Goal: Submit feedback/report problem

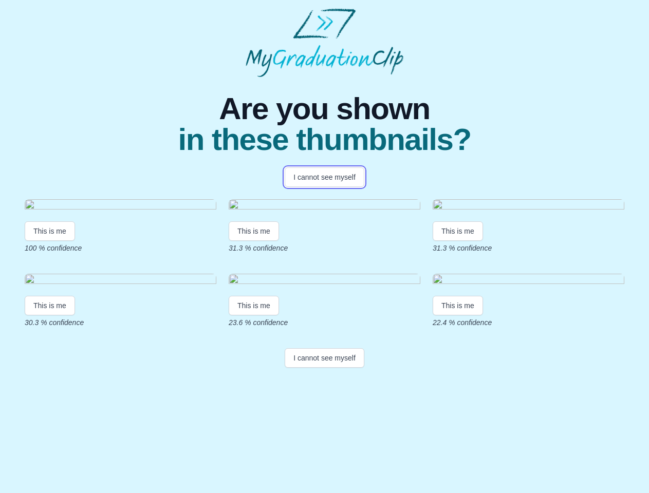
click at [324, 177] on button "I cannot see myself" at bounding box center [325, 177] width 80 height 20
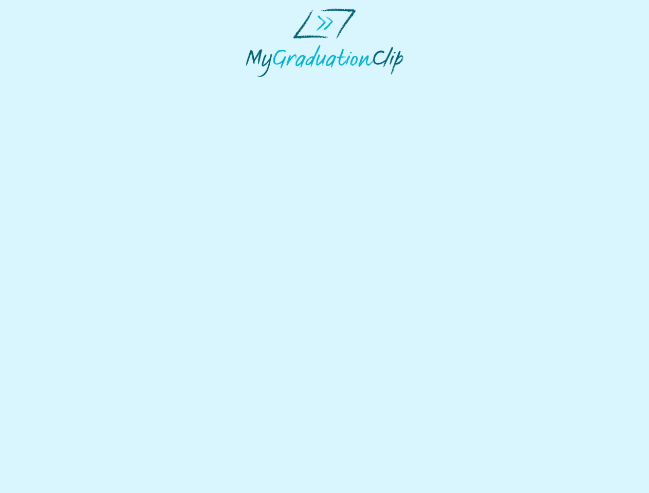
click at [50, 85] on html at bounding box center [324, 42] width 649 height 85
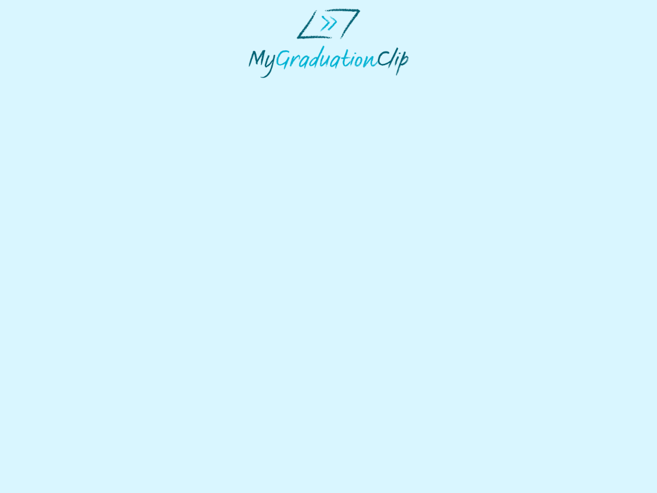
click at [255, 86] on html at bounding box center [328, 43] width 657 height 86
click at [460, 86] on html at bounding box center [328, 43] width 657 height 86
click at [50, 86] on html at bounding box center [328, 43] width 657 height 86
click at [255, 86] on html at bounding box center [328, 43] width 657 height 86
click at [460, 86] on html at bounding box center [328, 43] width 657 height 86
